Goal: Task Accomplishment & Management: Complete application form

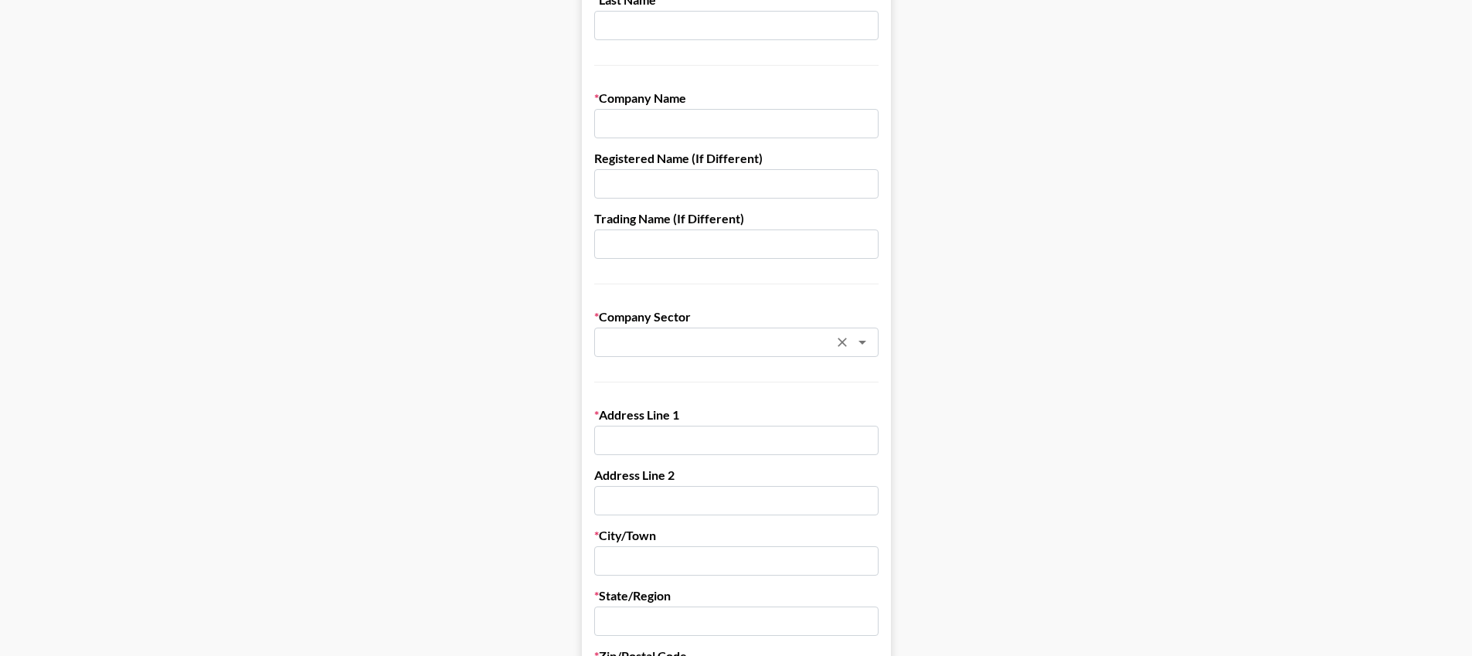
scroll to position [164, 0]
click at [719, 333] on div "​" at bounding box center [736, 345] width 284 height 29
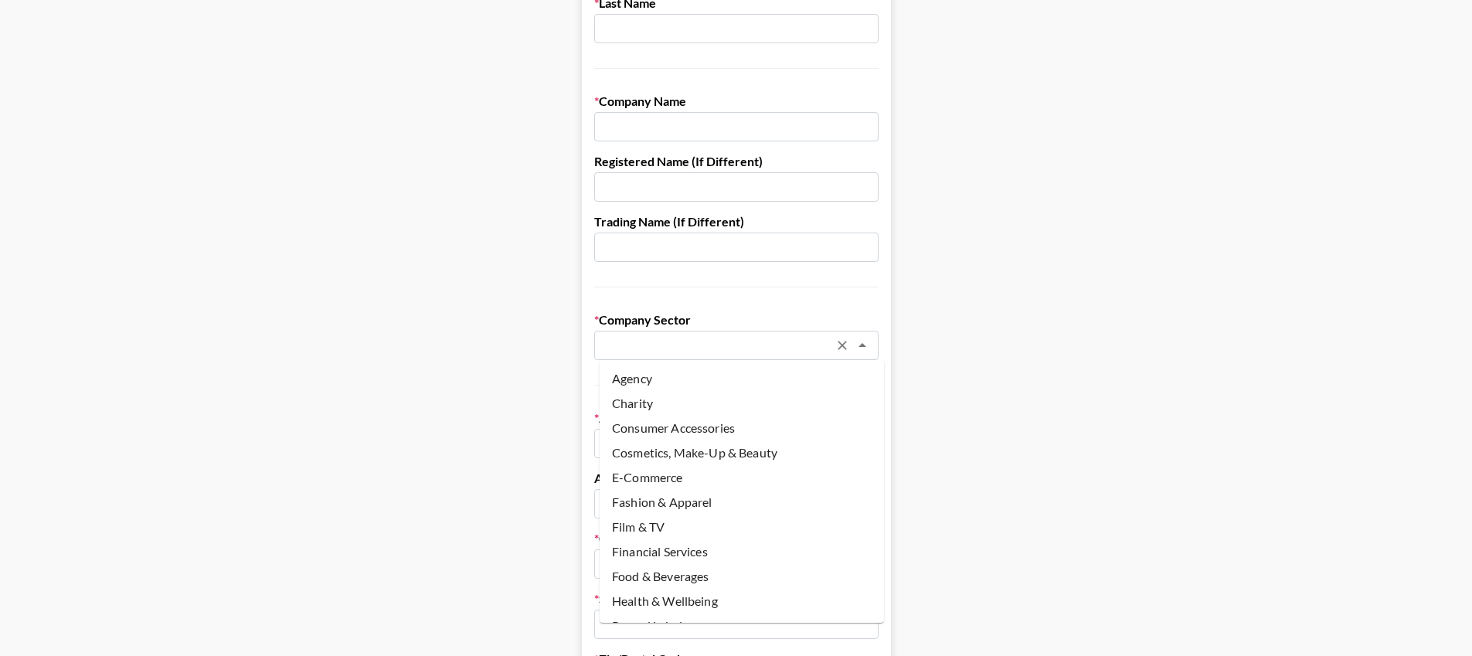
click at [961, 293] on main "First Name Last Name Company Name Registered Name (If Different) Trading Name (…" at bounding box center [735, 590] width 1447 height 1334
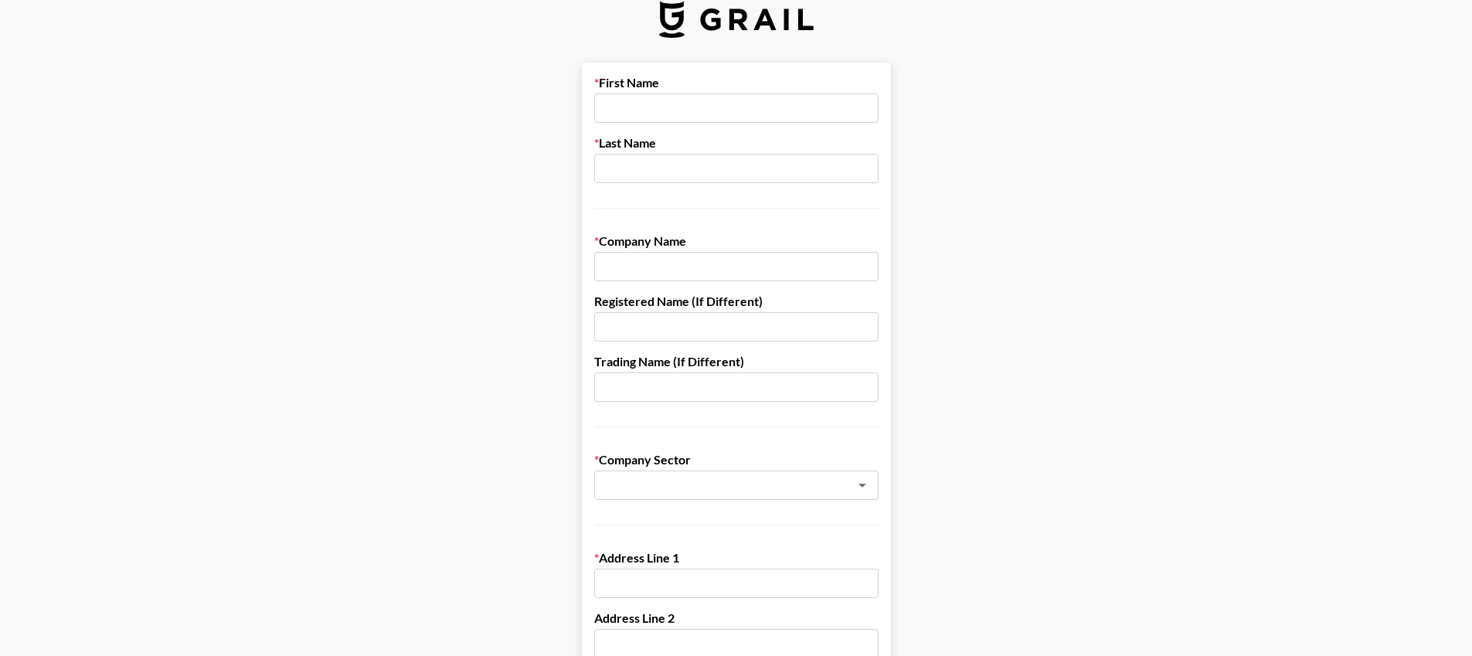
scroll to position [0, 0]
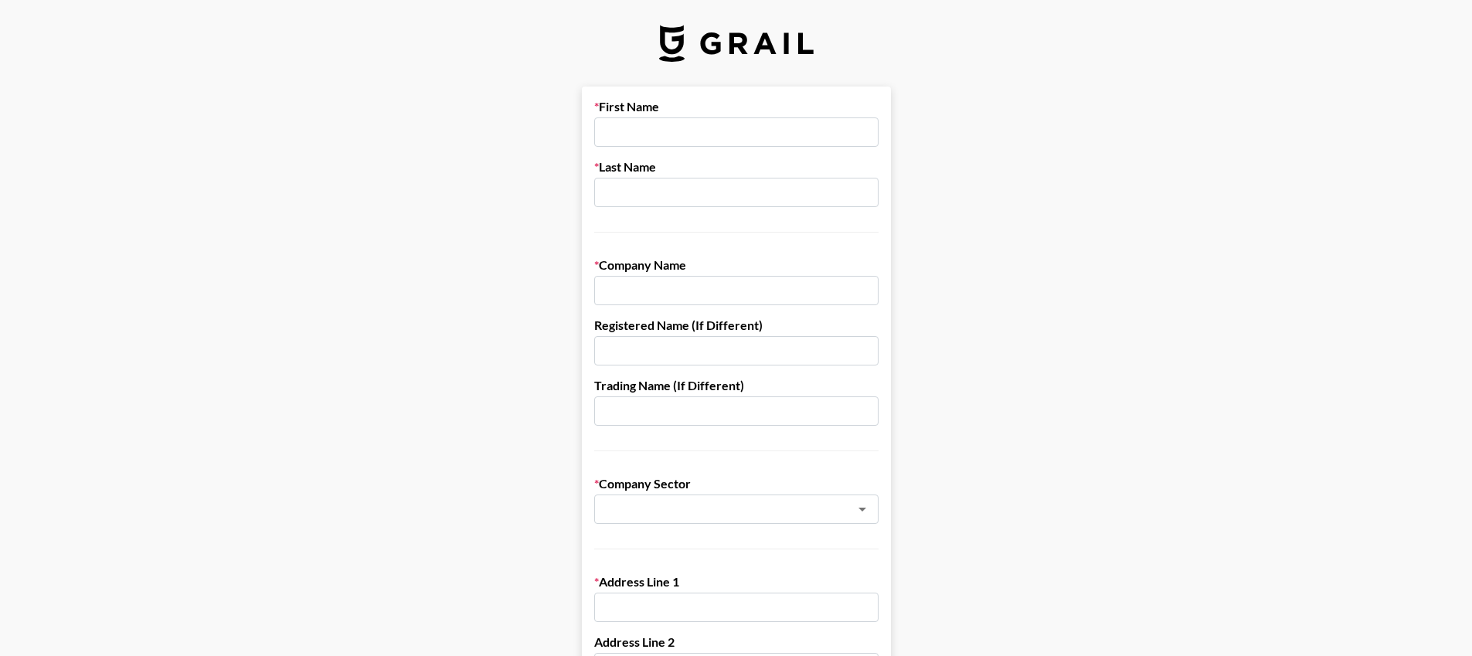
click at [729, 133] on input "text" at bounding box center [736, 131] width 284 height 29
click at [662, 139] on input "text" at bounding box center [736, 131] width 284 height 29
type input "E"
type input "Yennifer"
click at [767, 202] on input "text" at bounding box center [736, 192] width 284 height 29
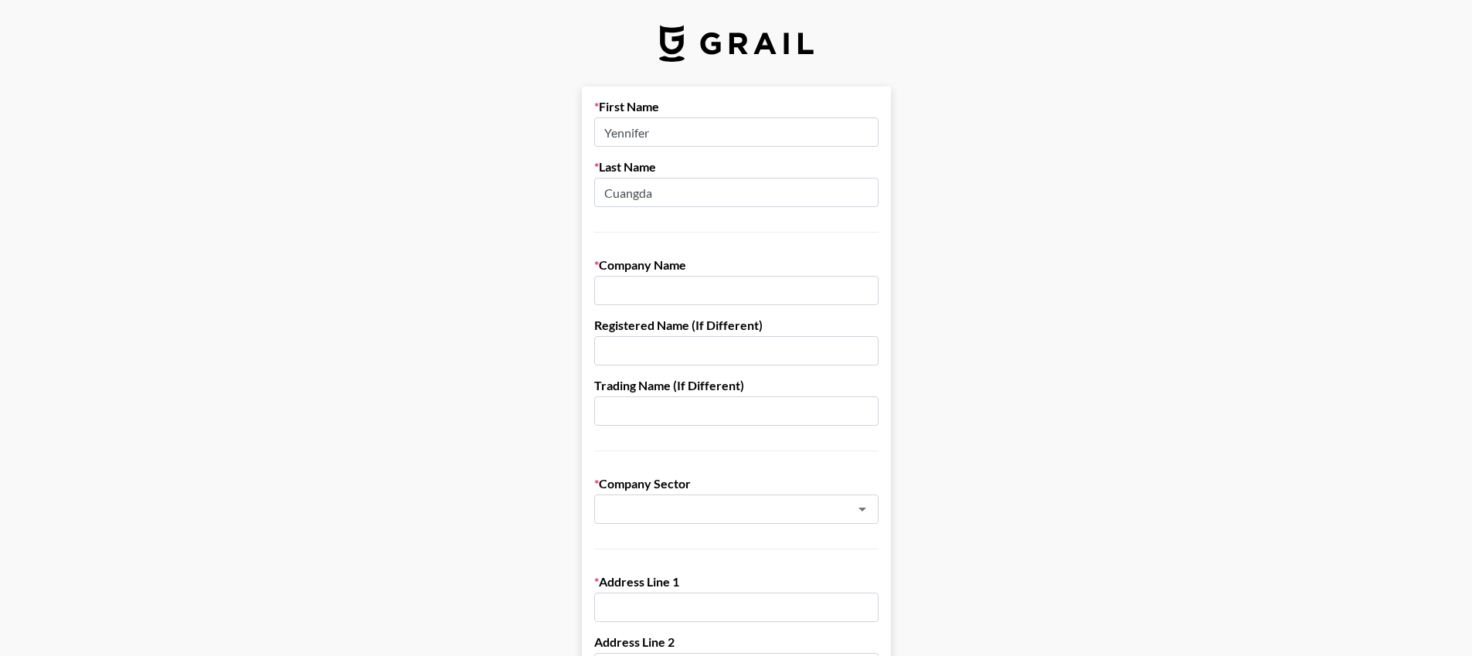
type input "Cuangda"
click at [745, 284] on input "text" at bounding box center [736, 290] width 284 height 29
type input ":"
click at [696, 295] on input "Light Digital Global" at bounding box center [736, 290] width 284 height 29
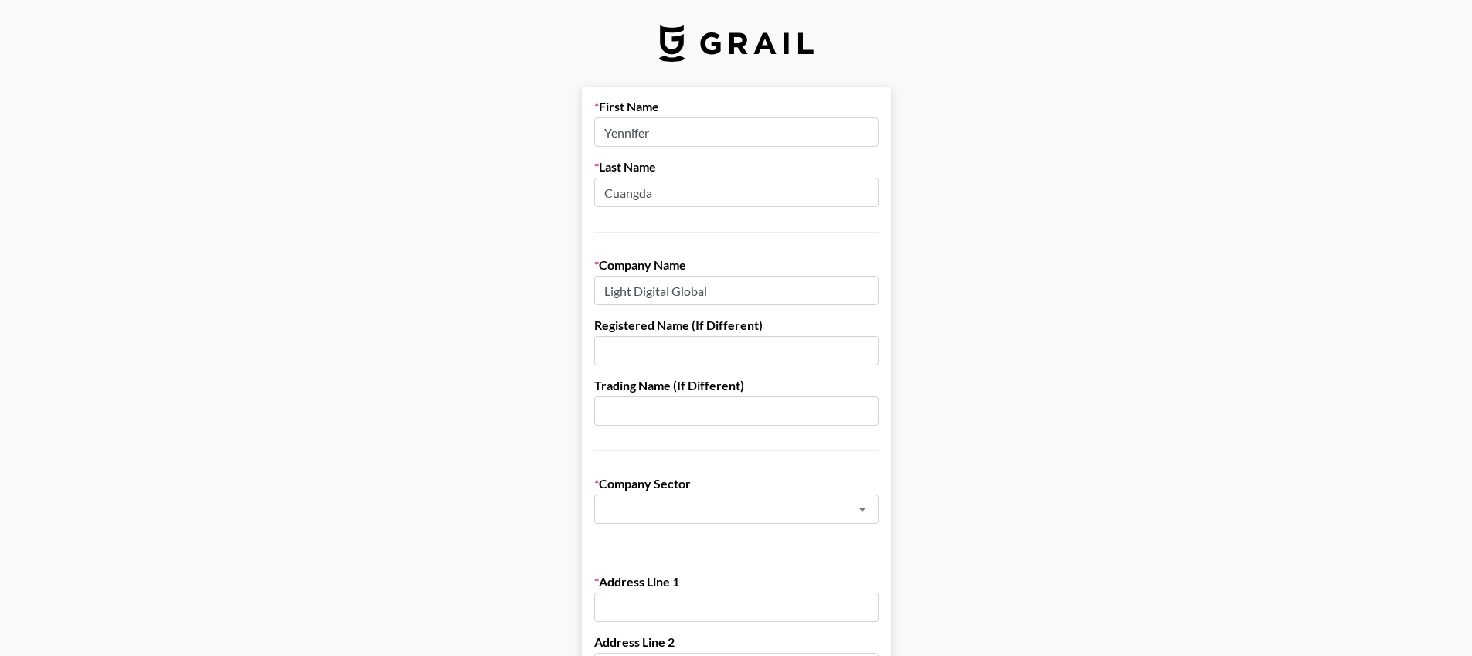
click at [696, 295] on input "Light Digital Global" at bounding box center [736, 290] width 284 height 29
type input "Light Digital Global"
click at [705, 352] on input "text" at bounding box center [736, 350] width 284 height 29
paste input "Light Digital Global"
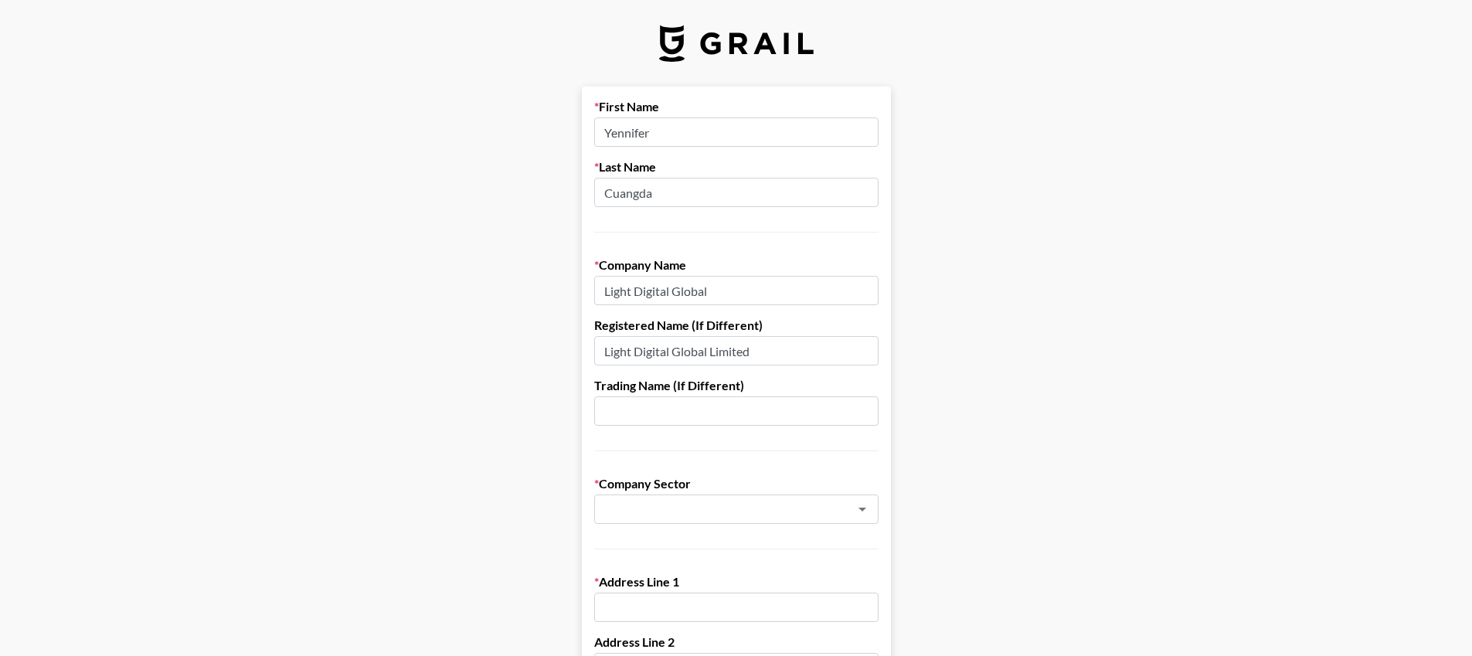
click at [714, 412] on input "text" at bounding box center [736, 410] width 284 height 29
click at [733, 346] on input "Light Digital Global Limited" at bounding box center [736, 347] width 284 height 29
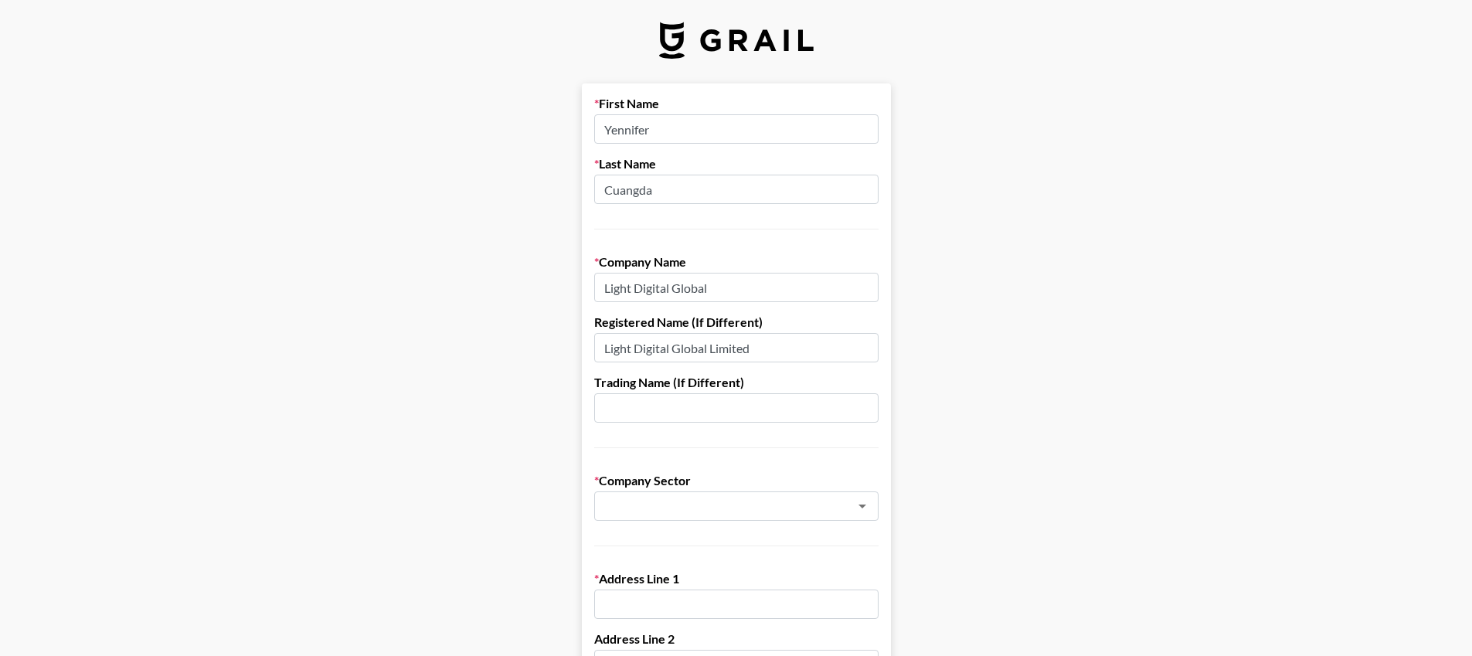
type input "Light Digital Global"
paste input "Light Digital Global"
type input "Light Digital Global"
click at [801, 479] on label "Company Sector" at bounding box center [736, 480] width 284 height 15
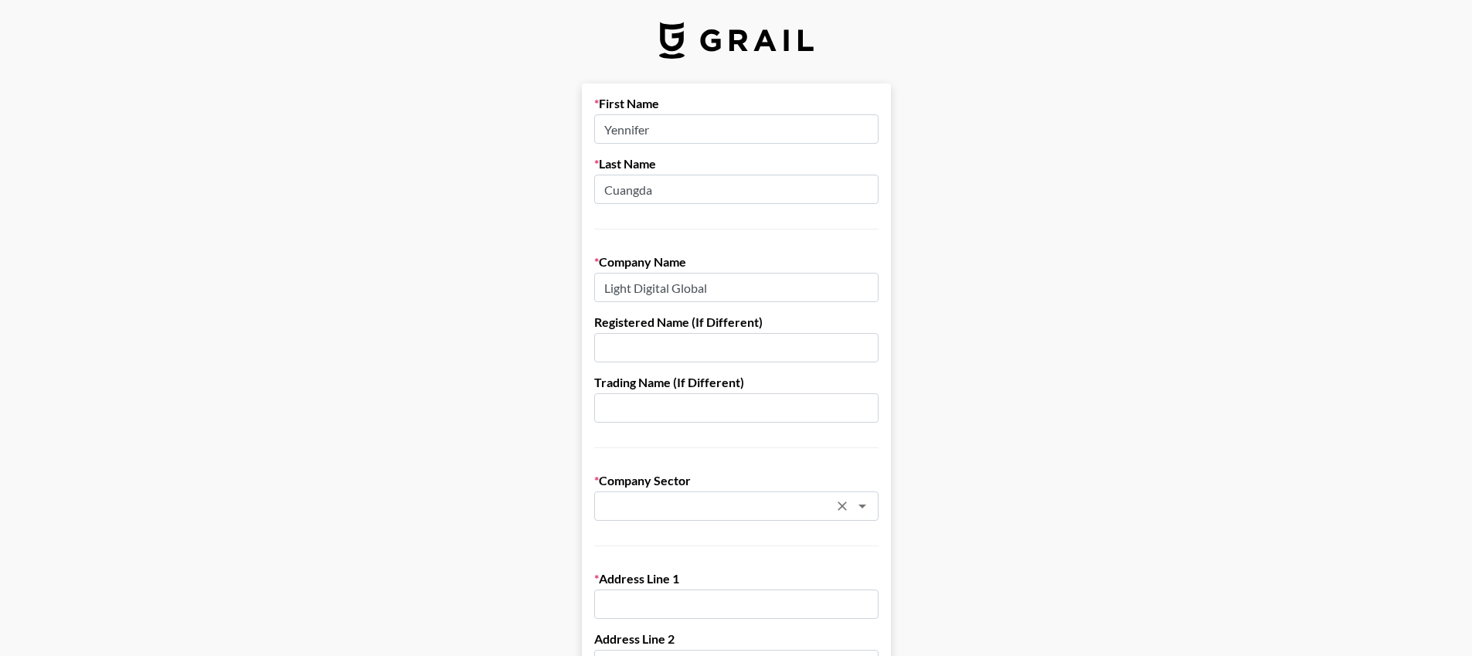
click at [797, 495] on div "​" at bounding box center [736, 505] width 284 height 29
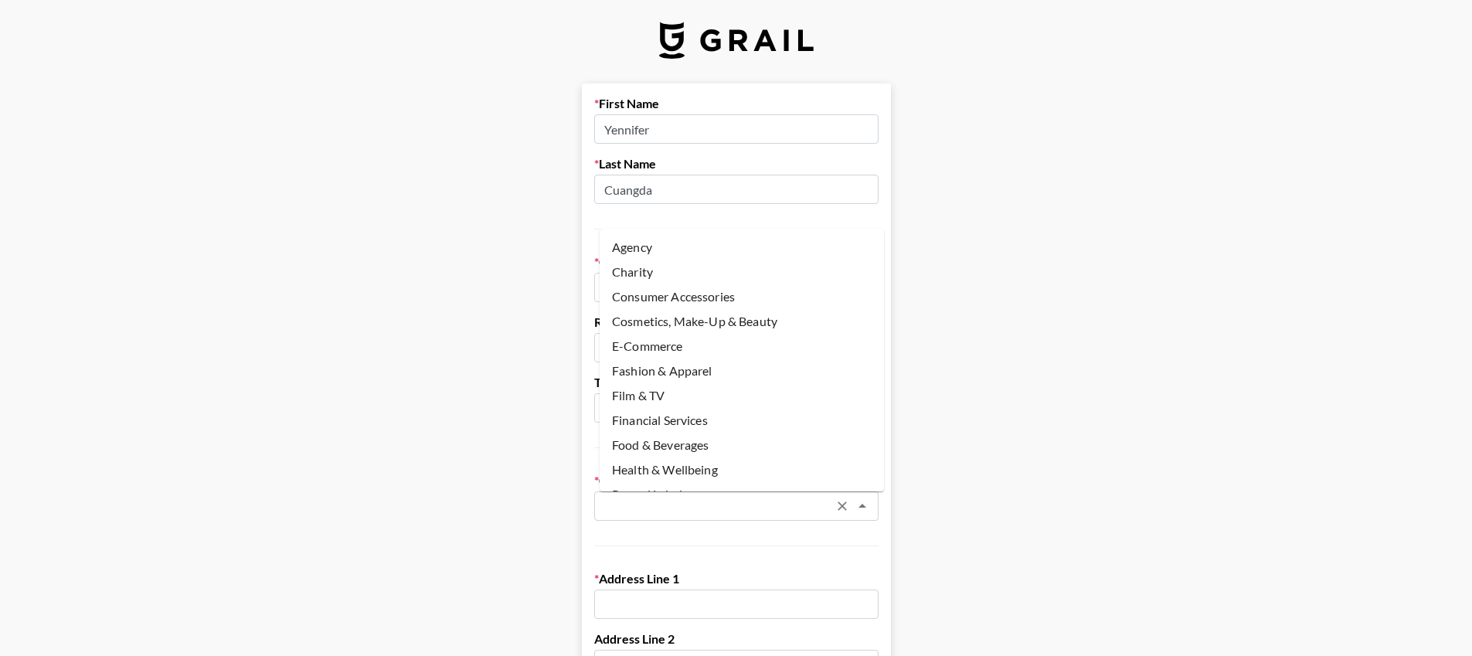
click at [677, 235] on li "Agency" at bounding box center [742, 247] width 284 height 25
type input "Agency"
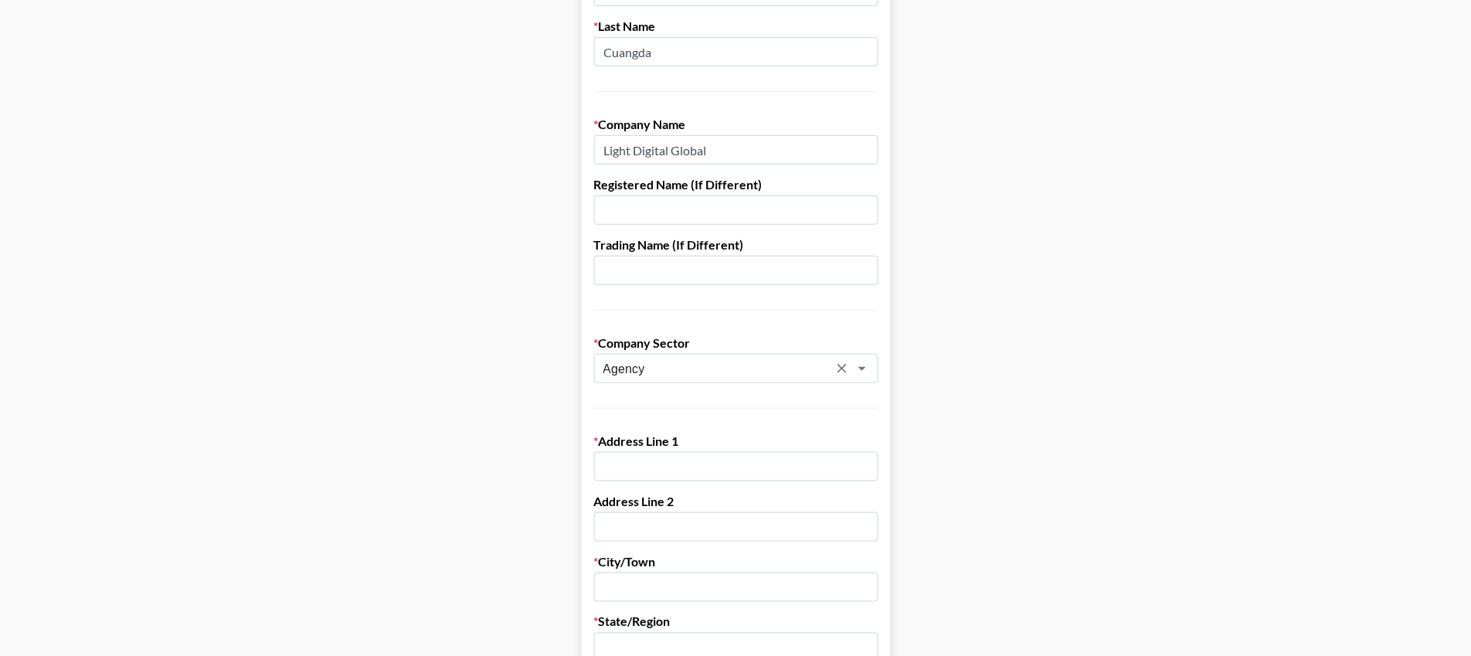
scroll to position [170, 0]
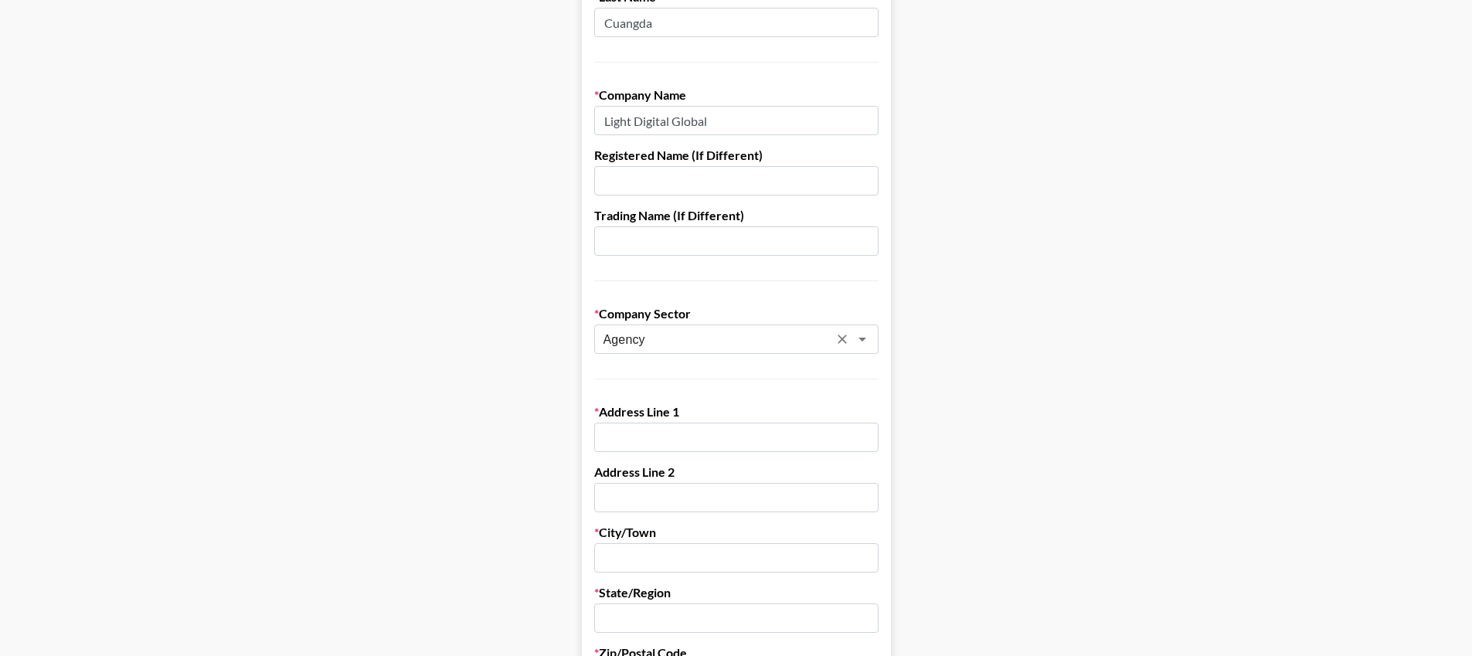
click at [726, 427] on input "text" at bounding box center [736, 437] width 284 height 29
click at [691, 433] on input "text" at bounding box center [735, 437] width 284 height 29
paste input "[STREET_ADDRESS][PERSON_NAME]"
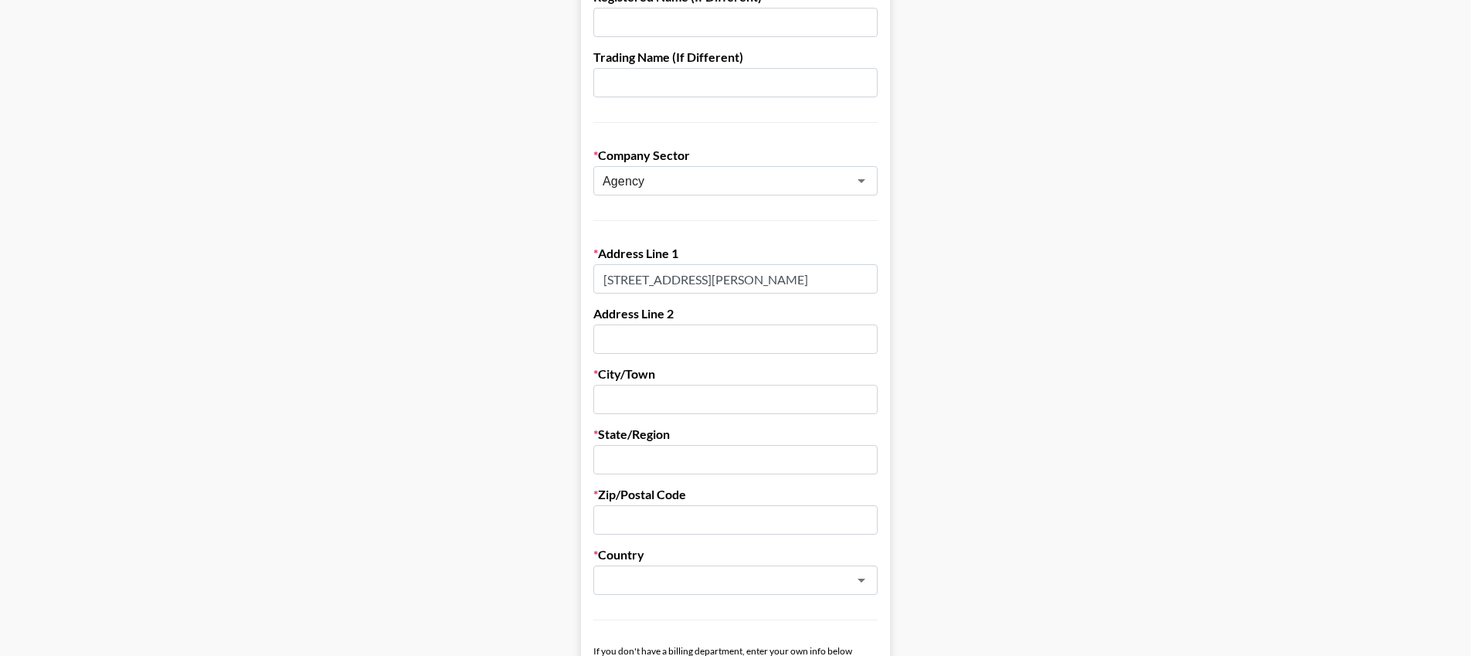
scroll to position [331, 0]
drag, startPoint x: 743, startPoint y: 274, endPoint x: 808, endPoint y: 279, distance: 65.9
click at [808, 279] on input "[STREET_ADDRESS][PERSON_NAME]" at bounding box center [735, 275] width 284 height 29
type input "[STREET_ADDRESS][PERSON_NAME]"
click at [704, 396] on input "text" at bounding box center [735, 396] width 284 height 29
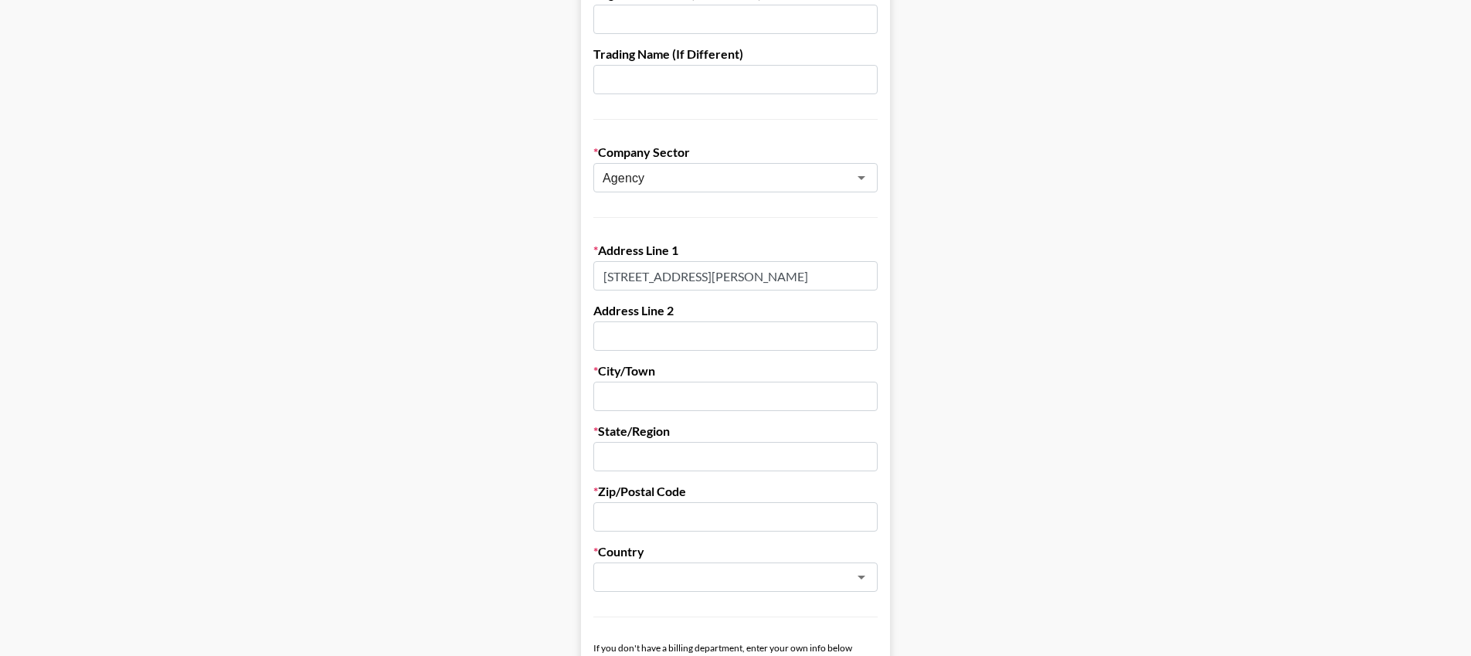
scroll to position [0, 0]
paste input "[PERSON_NAME]"
type input "[PERSON_NAME]"
click at [838, 271] on input "[STREET_ADDRESS][PERSON_NAME]" at bounding box center [735, 275] width 284 height 29
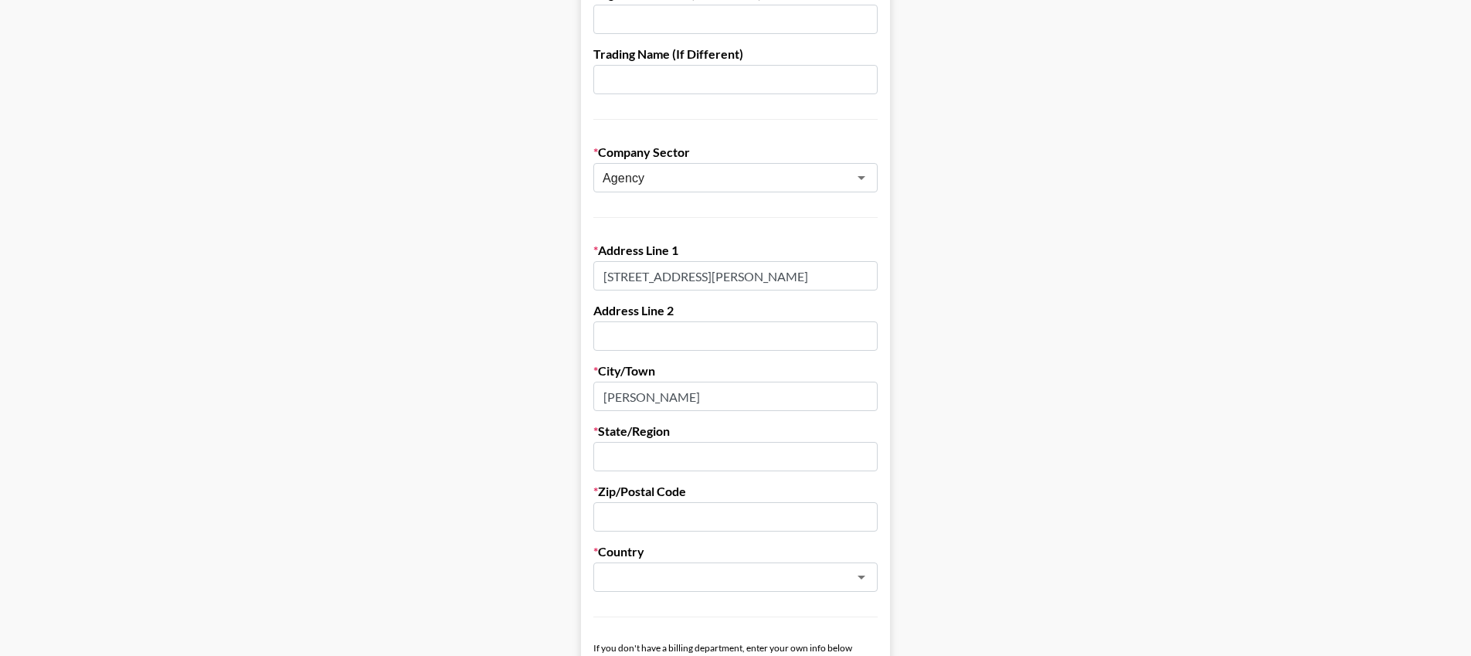
drag, startPoint x: 814, startPoint y: 277, endPoint x: 891, endPoint y: 280, distance: 76.6
click at [890, 280] on form "First Name [PERSON_NAME] Last Name Cuangda Company Name Light Digital Global Re…" at bounding box center [735, 422] width 309 height 1334
click at [735, 460] on input "text" at bounding box center [735, 456] width 284 height 29
paste input "[GEOGRAPHIC_DATA]"
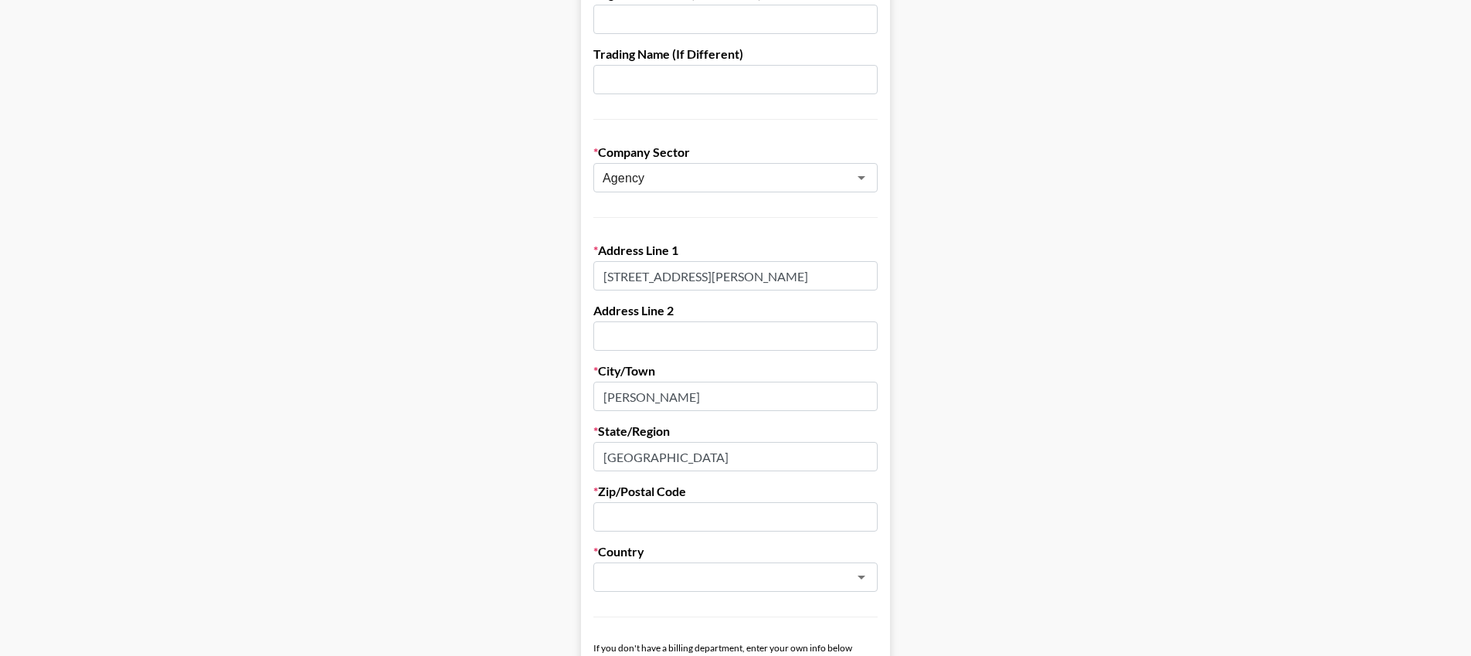
type input "[GEOGRAPHIC_DATA]"
click at [705, 515] on input "text" at bounding box center [735, 516] width 284 height 29
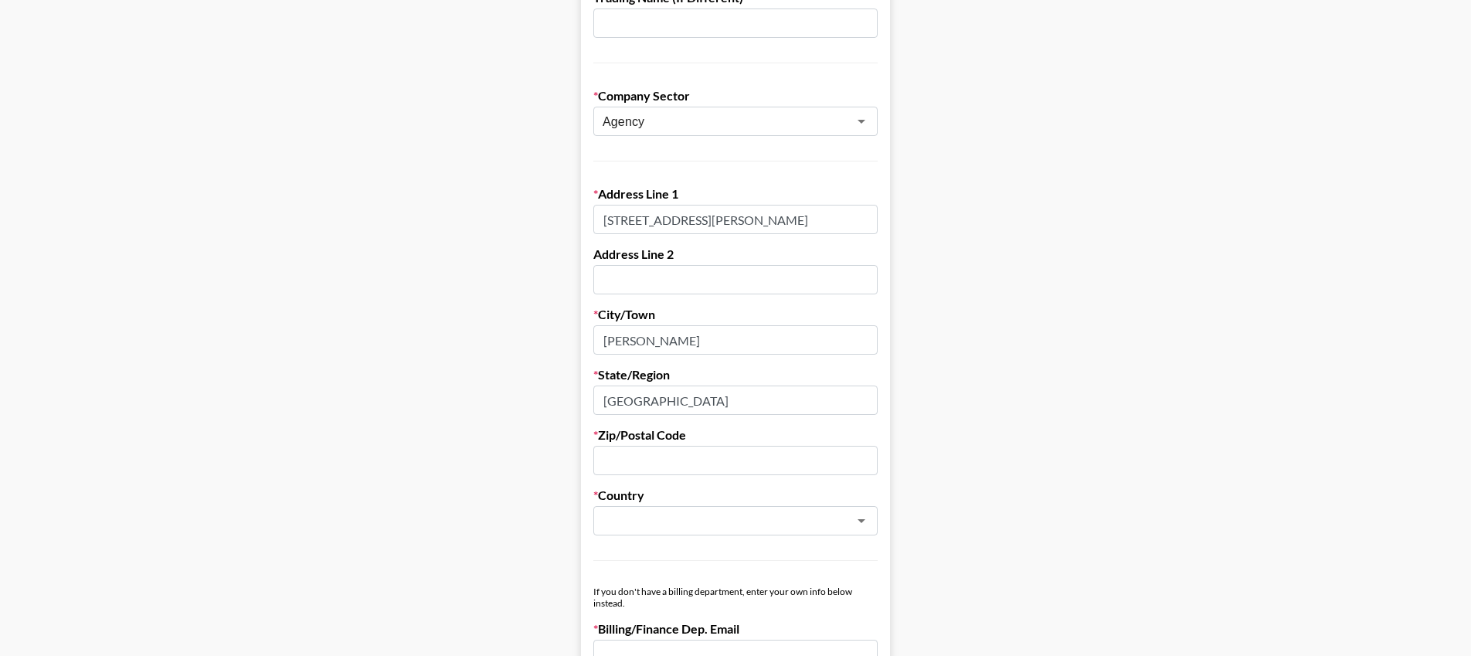
scroll to position [303, 0]
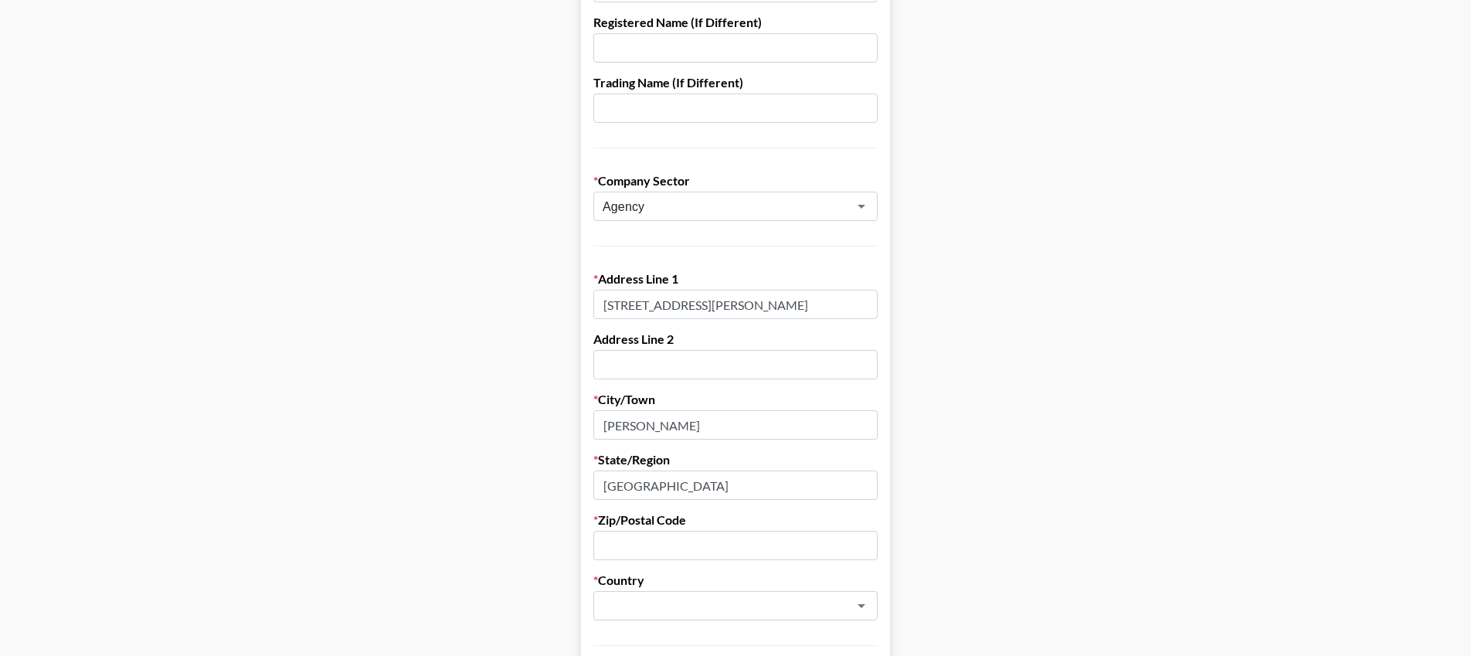
click at [660, 299] on input "[STREET_ADDRESS][PERSON_NAME]" at bounding box center [735, 304] width 284 height 29
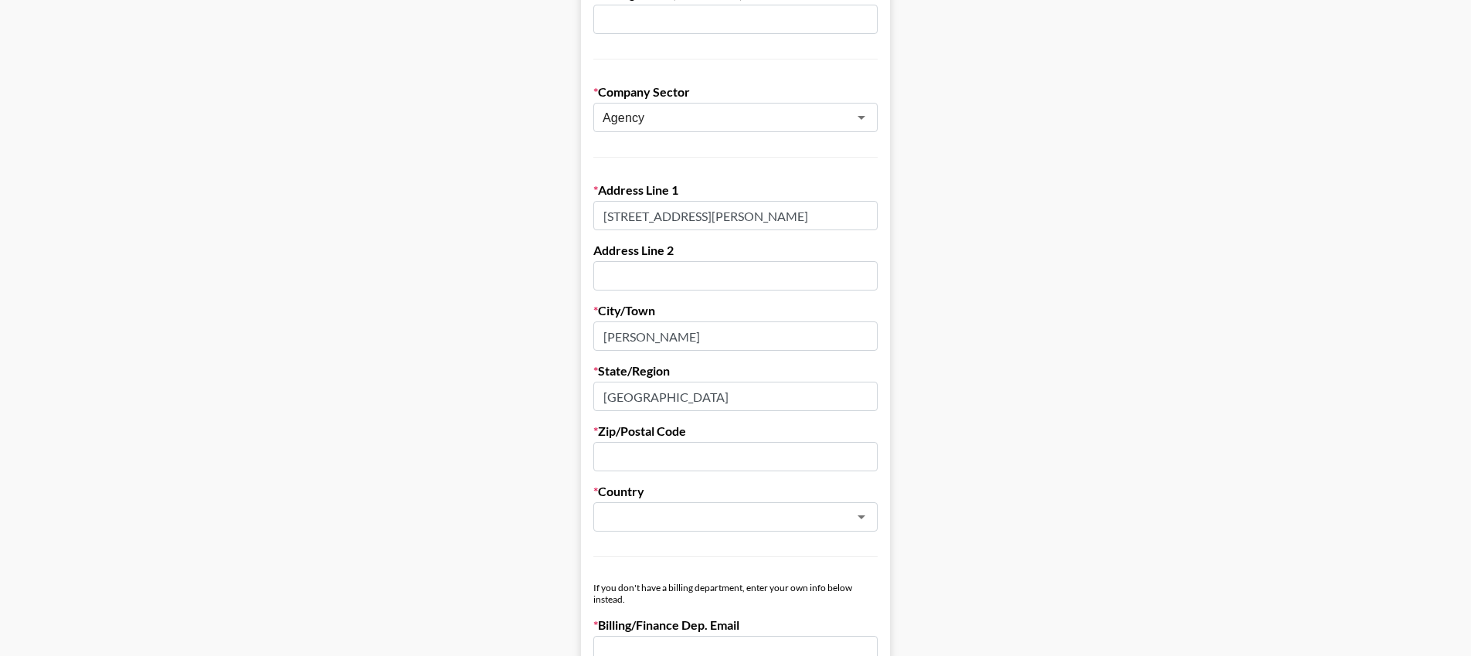
scroll to position [446, 0]
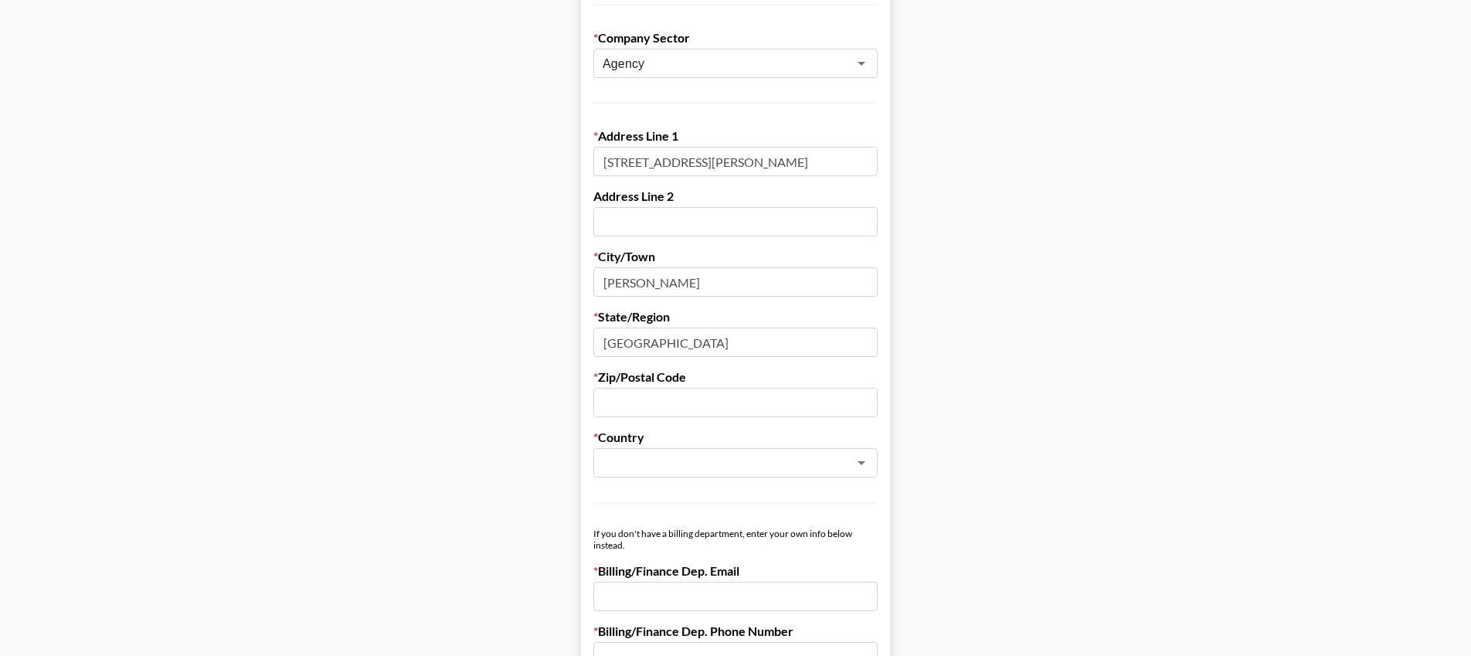
click at [712, 374] on label "Zip/Postal Code" at bounding box center [735, 376] width 284 height 15
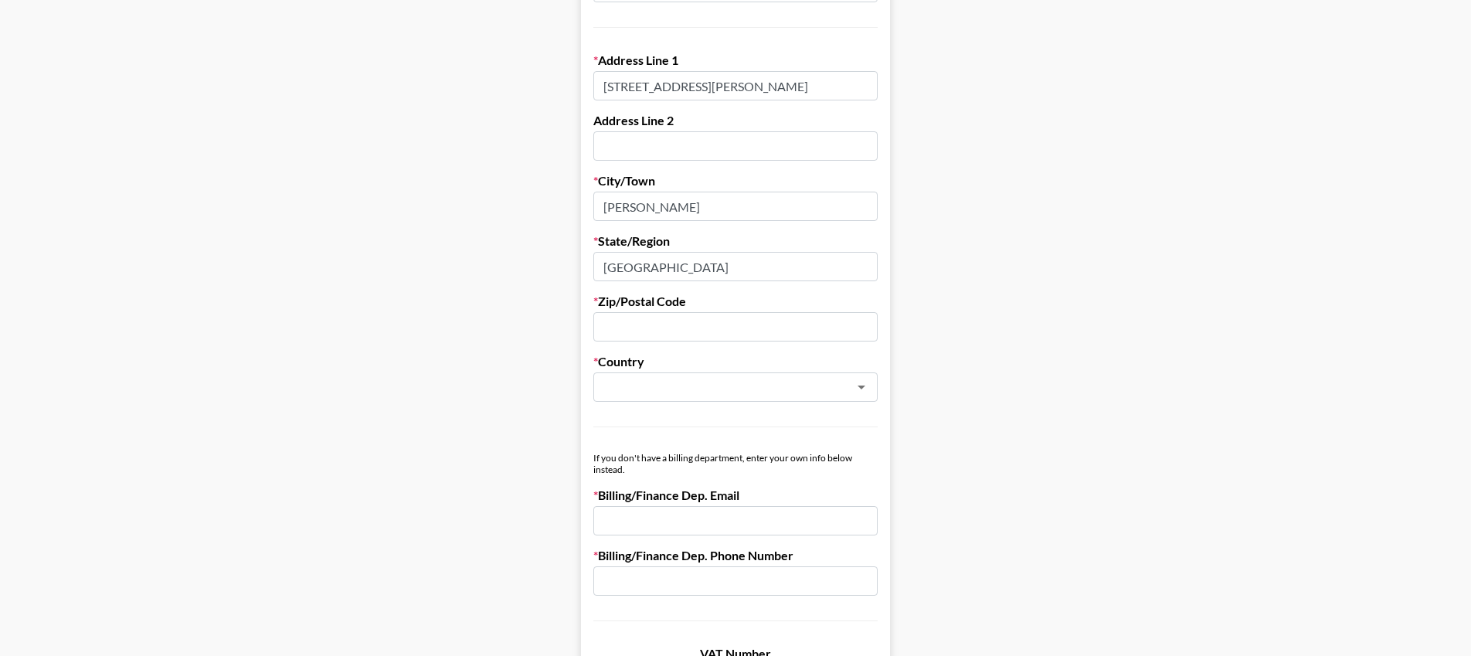
scroll to position [589, 0]
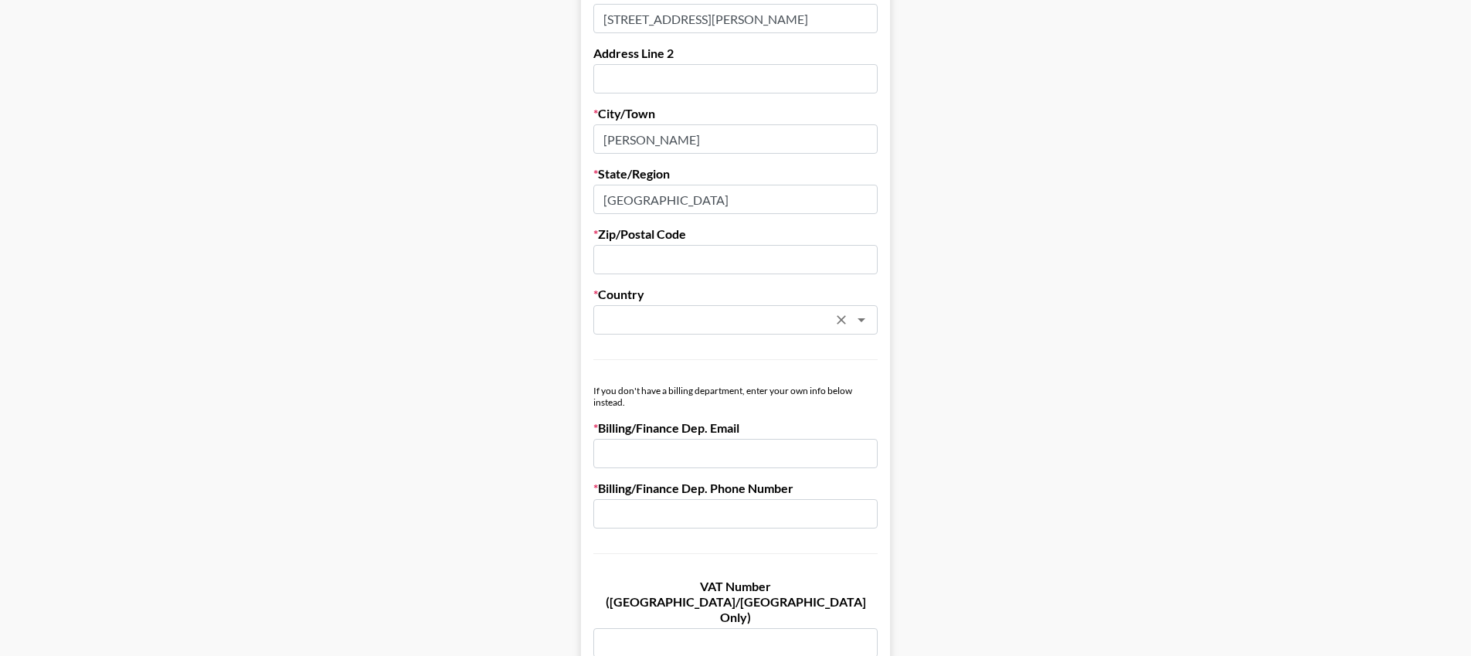
click at [748, 323] on input "text" at bounding box center [715, 320] width 225 height 18
type input "hong"
click at [763, 372] on form "First Name [PERSON_NAME] Last Name Cuangda Company Name Light Digital Global Re…" at bounding box center [735, 165] width 309 height 1334
click at [755, 346] on form "First Name [PERSON_NAME] Last Name Cuangda Company Name Light Digital Global Re…" at bounding box center [735, 165] width 309 height 1334
click at [763, 325] on input "text" at bounding box center [715, 320] width 225 height 18
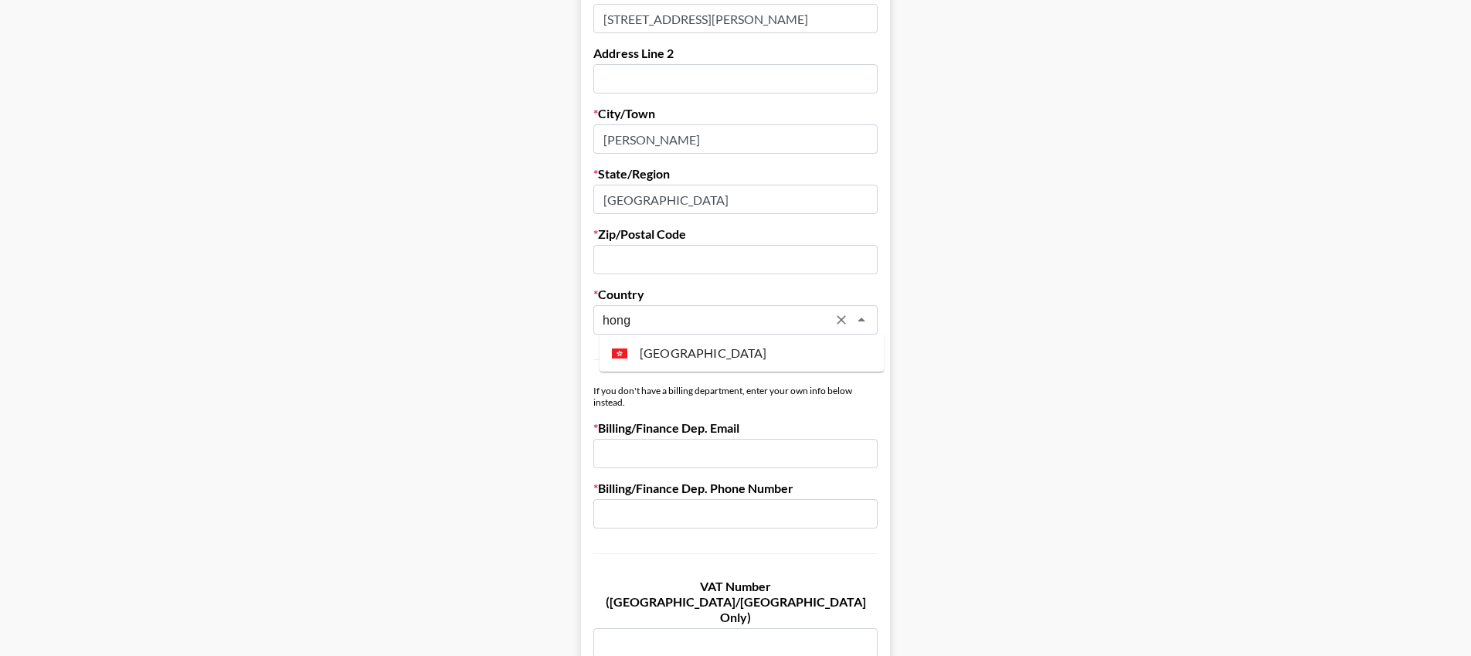
click at [634, 349] on li "[GEOGRAPHIC_DATA]" at bounding box center [742, 353] width 284 height 25
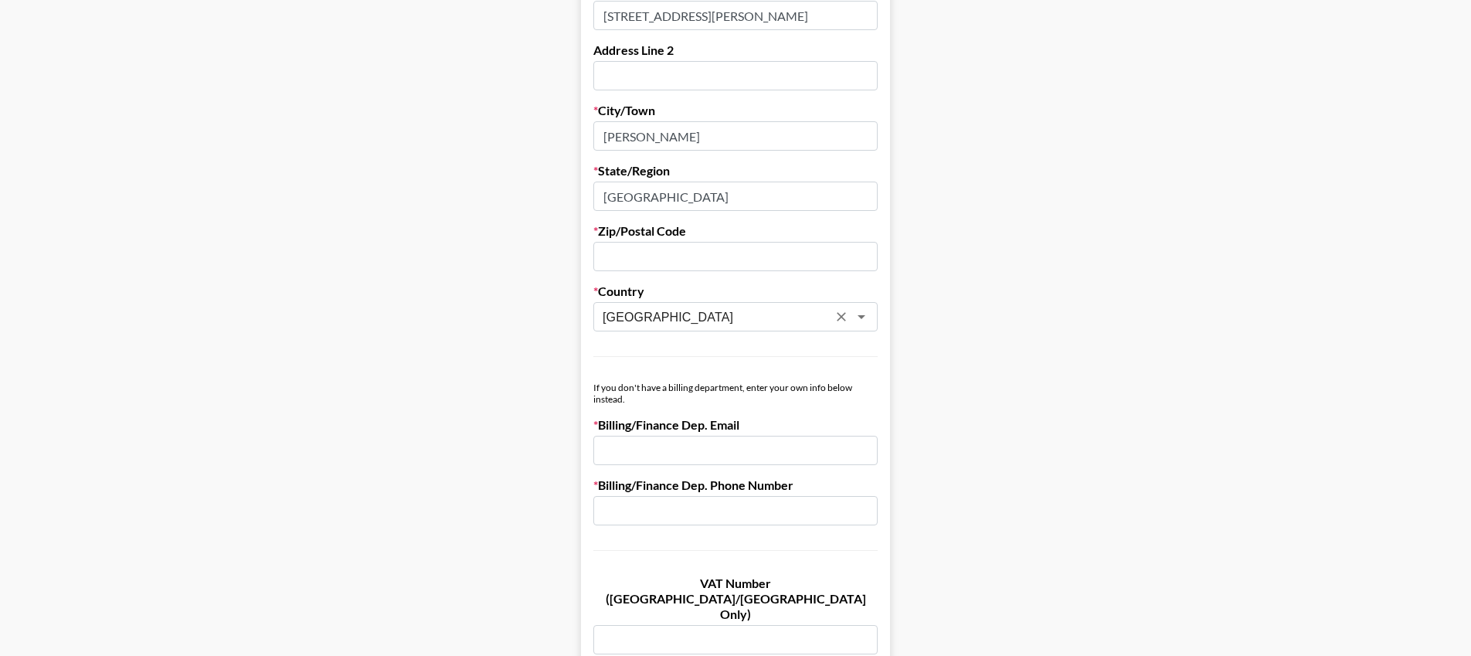
type input "[GEOGRAPHIC_DATA]"
click at [705, 447] on input "email" at bounding box center [735, 450] width 284 height 29
paste input "[EMAIL_ADDRESS][DOMAIN_NAME]"
type input "[EMAIL_ADDRESS][DOMAIN_NAME]"
click at [736, 508] on input "text" at bounding box center [735, 510] width 284 height 29
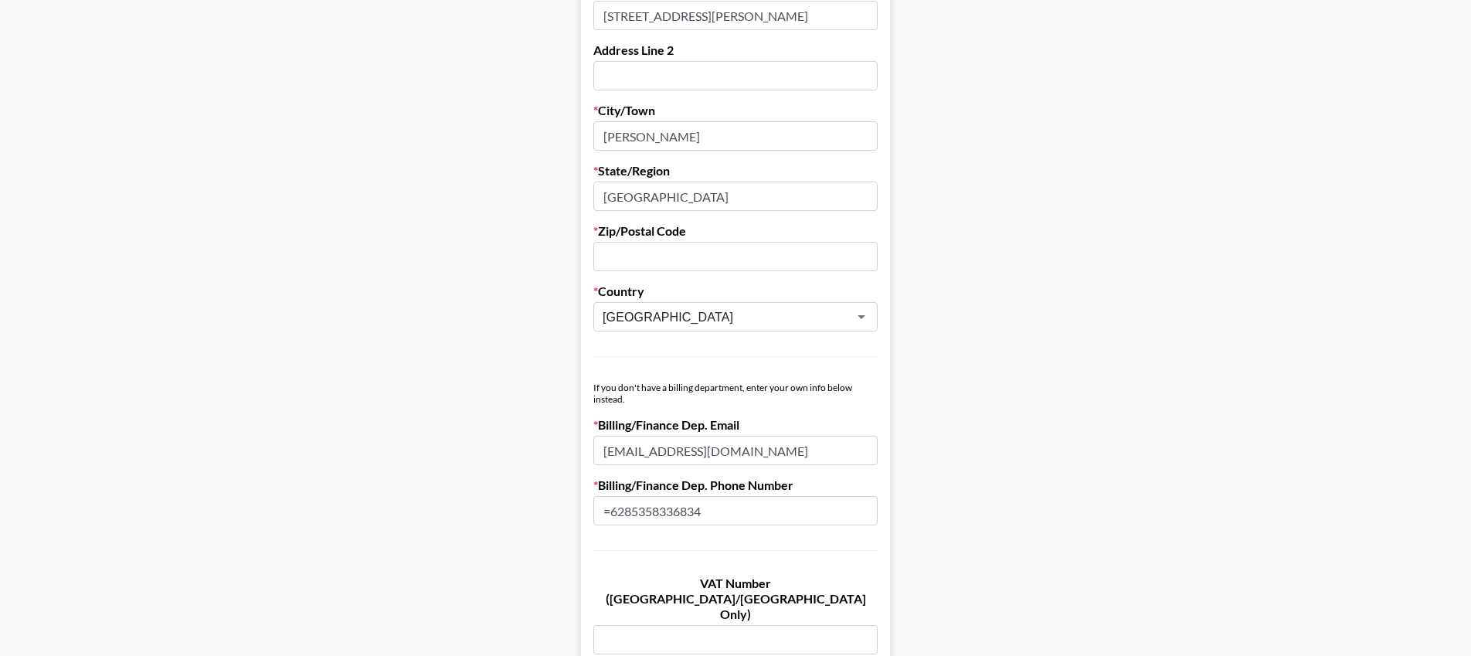
click at [609, 509] on input "=6285358336834" at bounding box center [735, 510] width 284 height 29
click at [617, 513] on input "=6285358336834" at bounding box center [735, 510] width 284 height 29
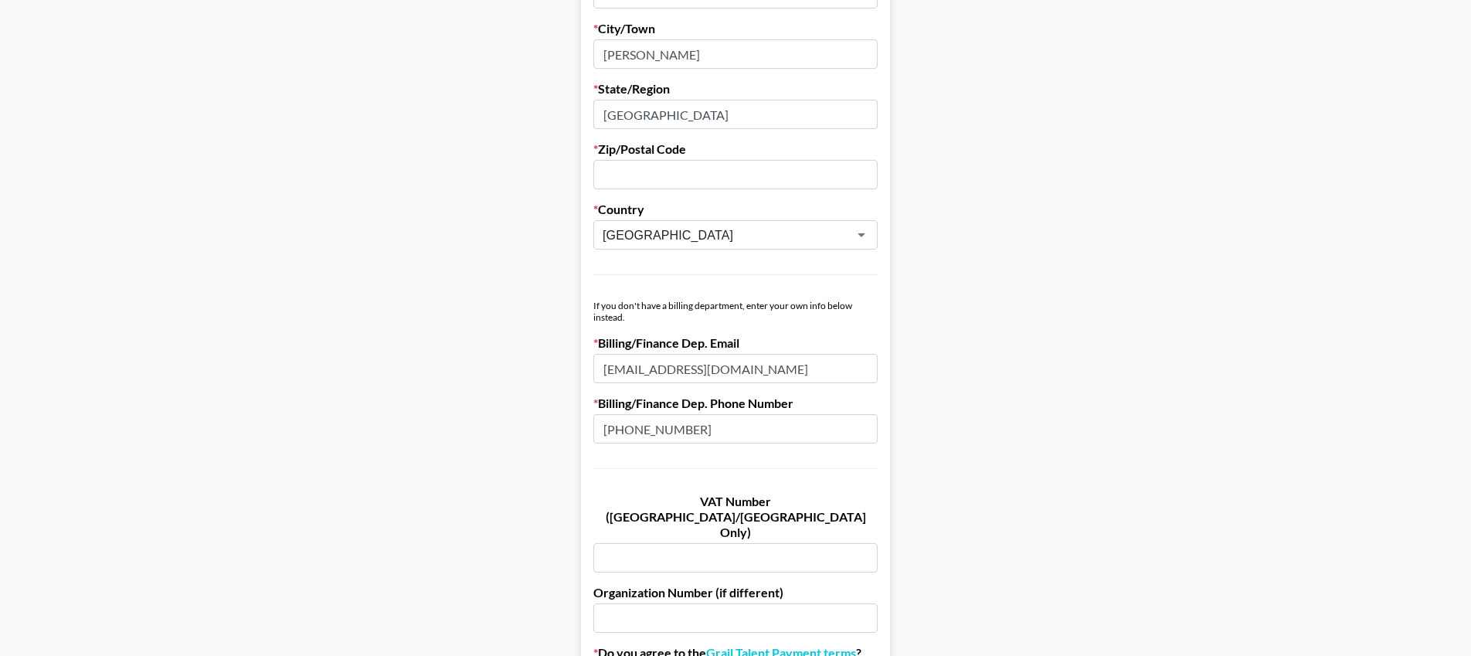
scroll to position [743, 0]
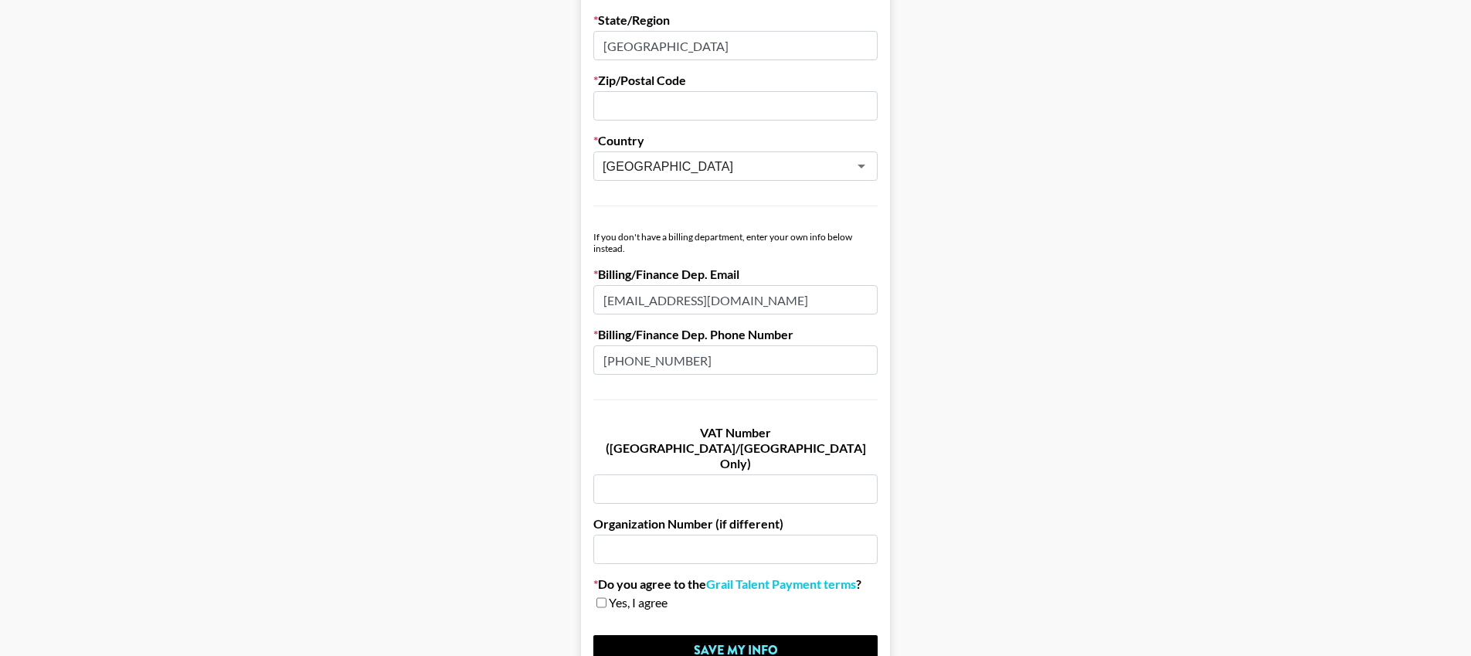
type input "[PHONE_NUMBER]"
click at [692, 535] on input "text" at bounding box center [735, 549] width 284 height 29
click at [770, 576] on link "Grail Talent Payment terms" at bounding box center [781, 583] width 150 height 15
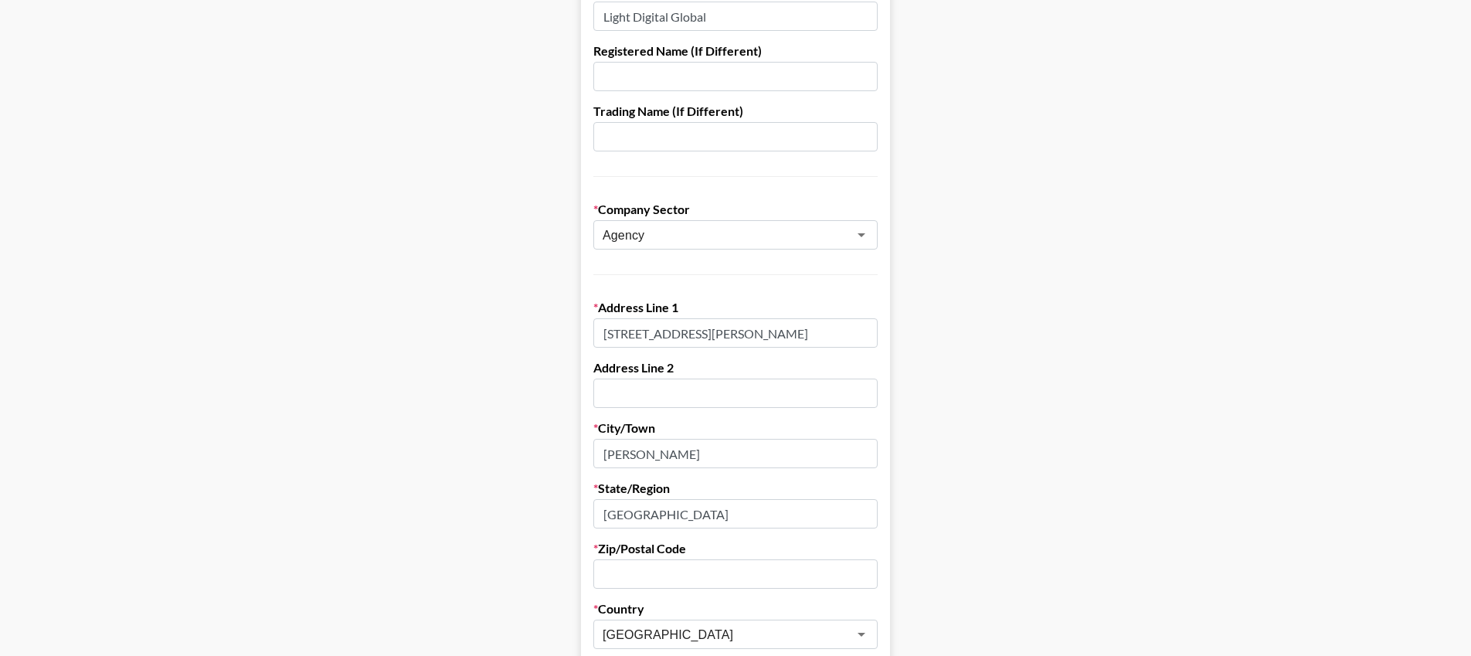
scroll to position [278, 0]
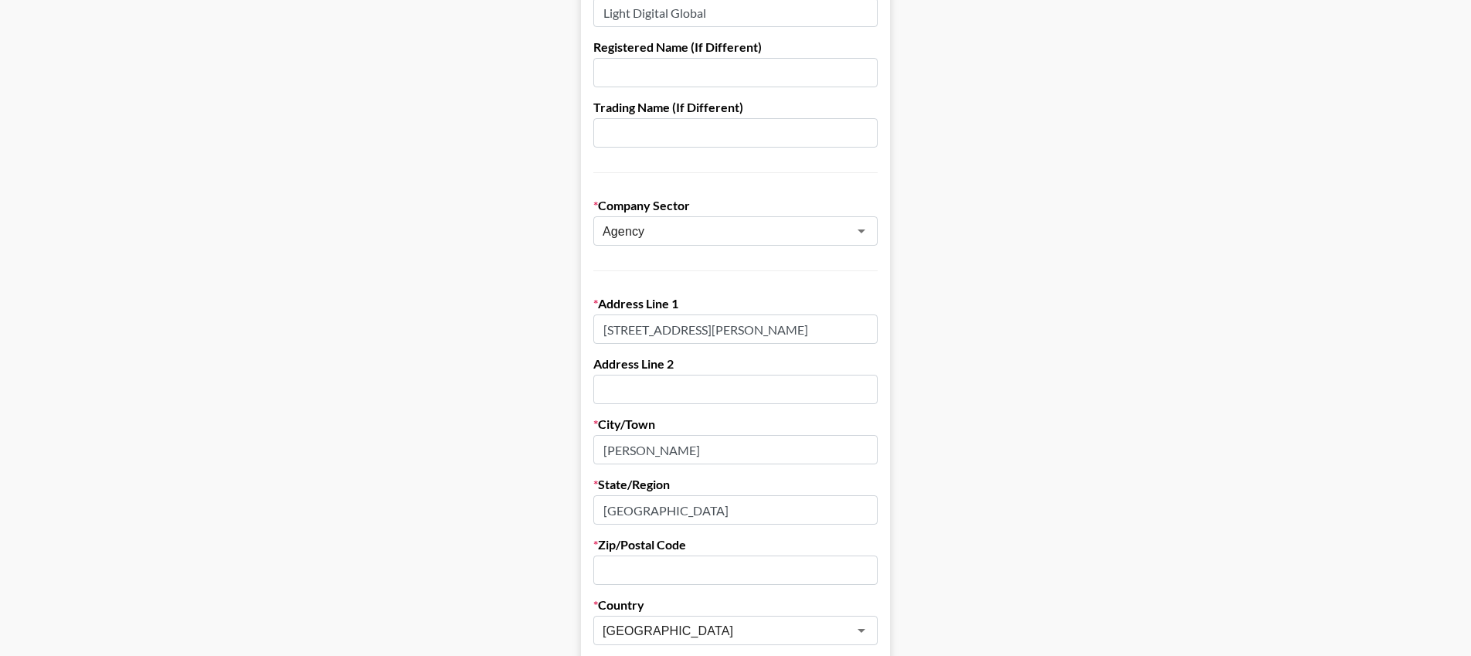
click at [777, 325] on input "[STREET_ADDRESS][PERSON_NAME]" at bounding box center [735, 328] width 284 height 29
click at [777, 326] on input "[STREET_ADDRESS][PERSON_NAME]" at bounding box center [735, 328] width 284 height 29
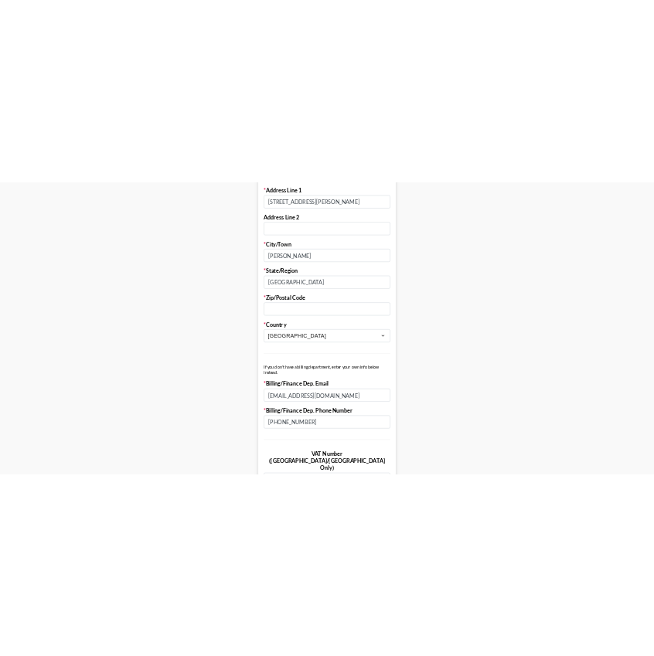
scroll to position [567, 0]
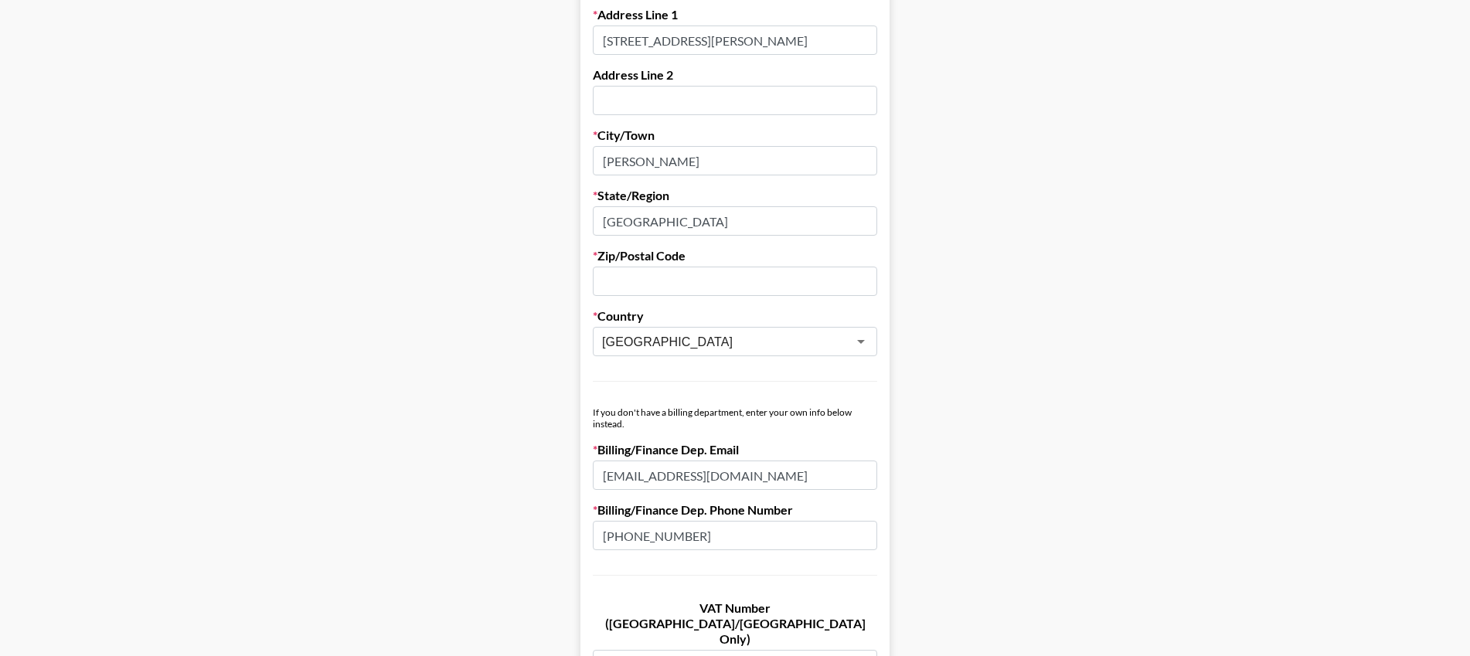
click at [29, 175] on main "First Name [PERSON_NAME] Last Name Cuangda Company Name Light Digital Global Re…" at bounding box center [734, 186] width 1445 height 1334
click at [5, 170] on section "First Name [PERSON_NAME] Last Name Cuangda Company Name Light Digital Global Re…" at bounding box center [735, 156] width 1470 height 1446
